Goal: Task Accomplishment & Management: Manage account settings

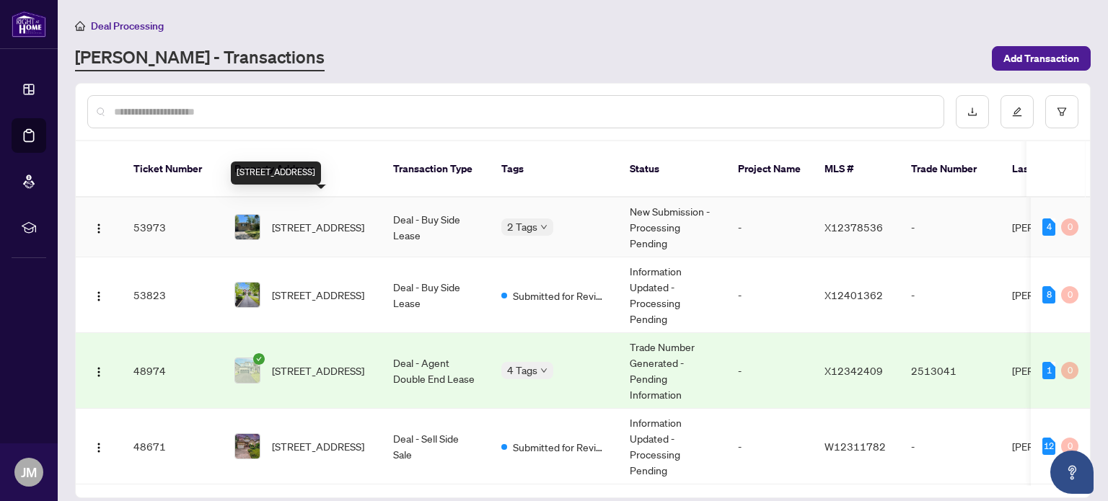
click at [346, 219] on span "[STREET_ADDRESS]" at bounding box center [318, 227] width 92 height 16
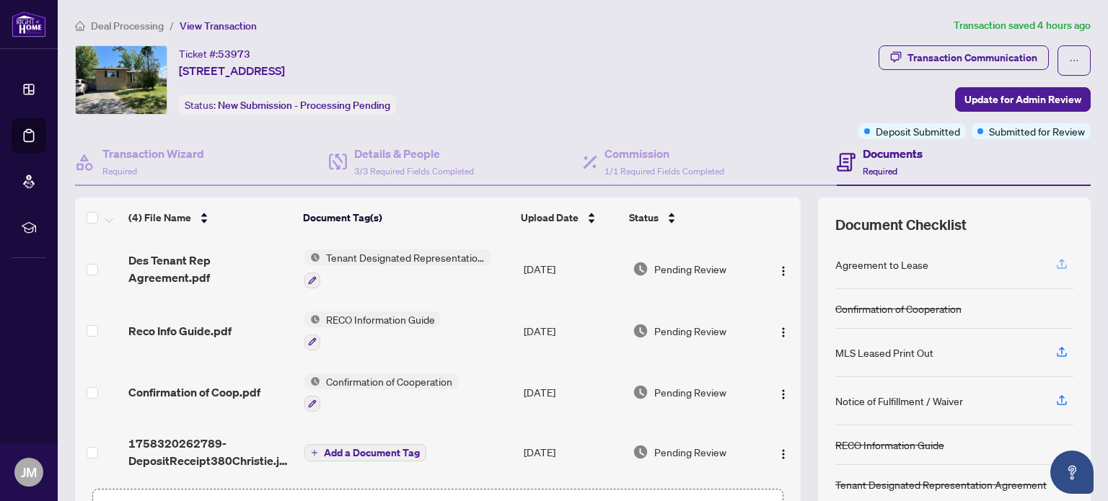
click at [1056, 267] on icon "button" at bounding box center [1062, 264] width 13 height 13
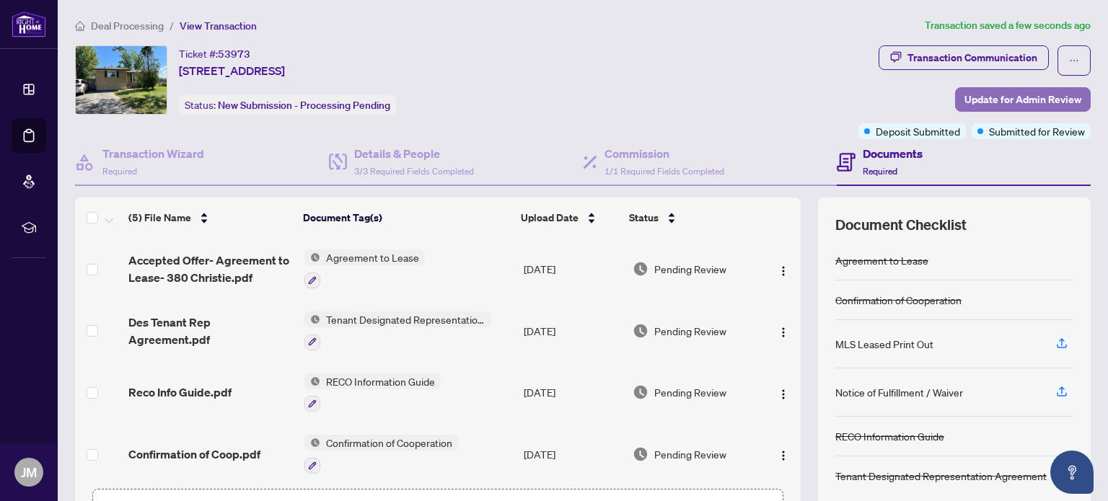
click at [981, 95] on span "Update for Admin Review" at bounding box center [1023, 99] width 117 height 23
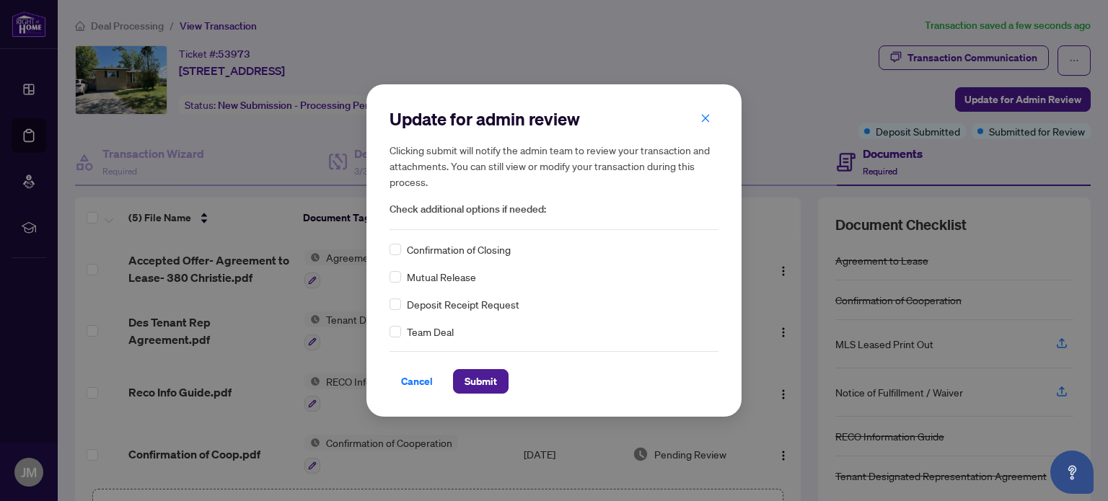
click at [401, 305] on div "Deposit Receipt Request" at bounding box center [554, 305] width 329 height 16
click at [481, 389] on span "Submit" at bounding box center [481, 381] width 32 height 23
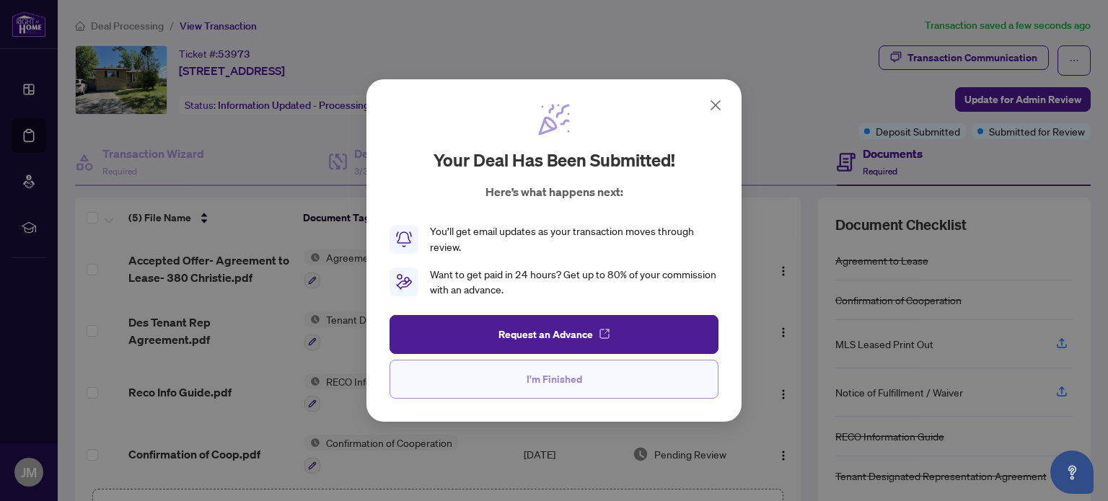
click at [535, 387] on span "I'm Finished" at bounding box center [555, 379] width 56 height 23
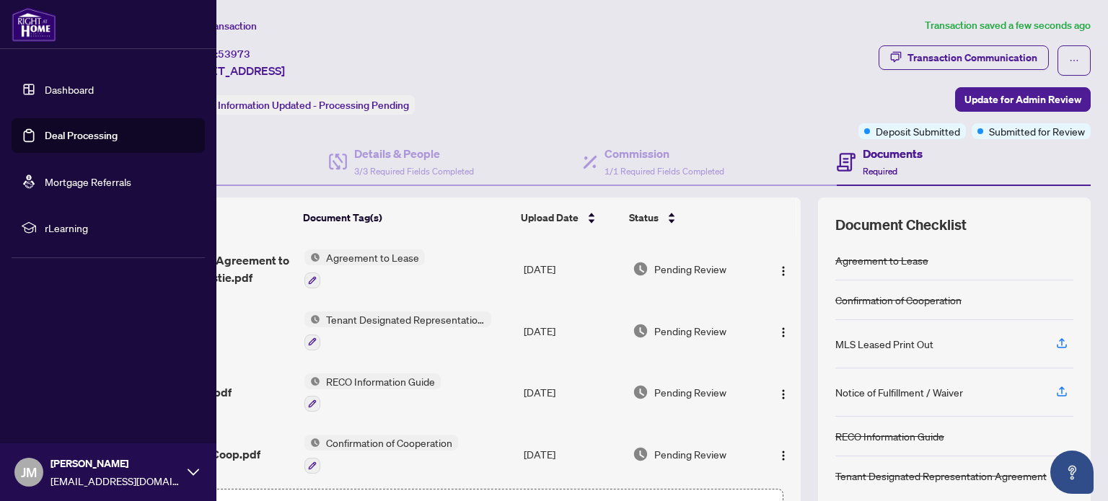
click at [79, 141] on link "Deal Processing" at bounding box center [81, 135] width 73 height 13
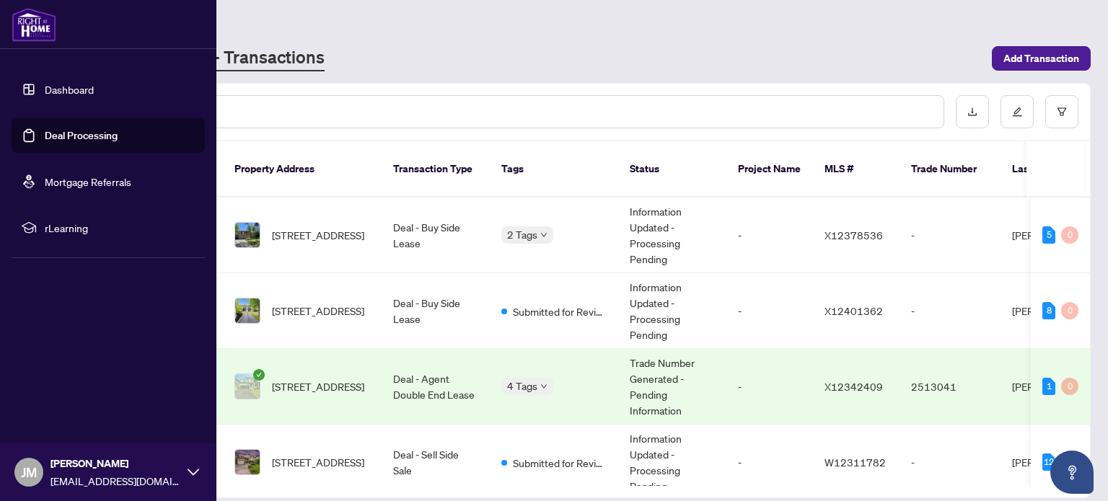
click at [60, 96] on link "Dashboard" at bounding box center [69, 89] width 49 height 13
